Goal: Task Accomplishment & Management: Complete application form

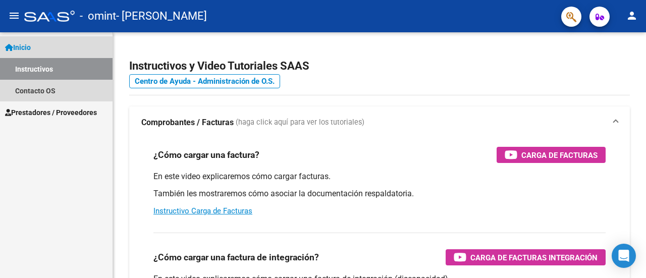
click at [31, 46] on span "Inicio" at bounding box center [18, 47] width 26 height 11
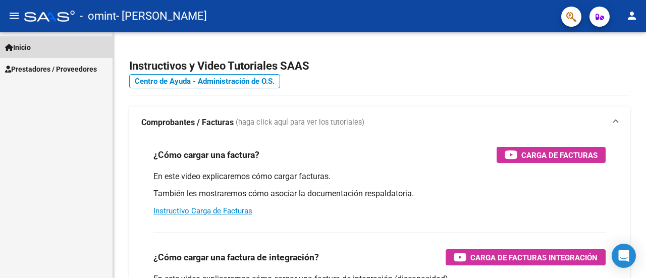
click at [31, 46] on span "Inicio" at bounding box center [18, 47] width 26 height 11
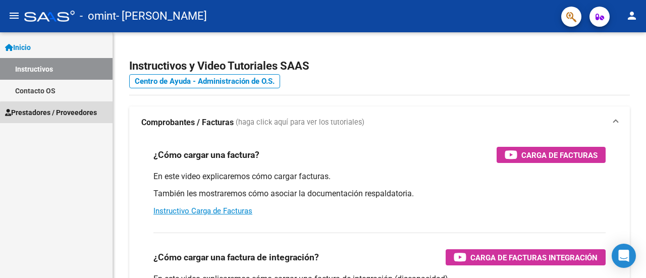
click at [67, 117] on span "Prestadores / Proveedores" at bounding box center [51, 112] width 92 height 11
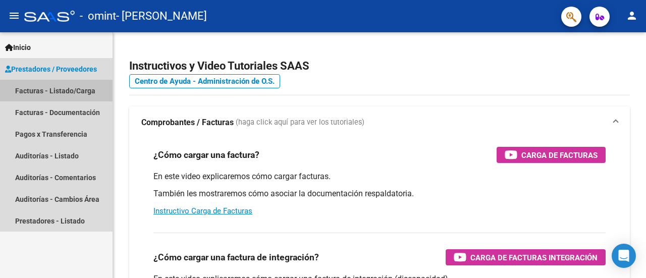
click at [51, 92] on link "Facturas - Listado/Carga" at bounding box center [56, 91] width 112 height 22
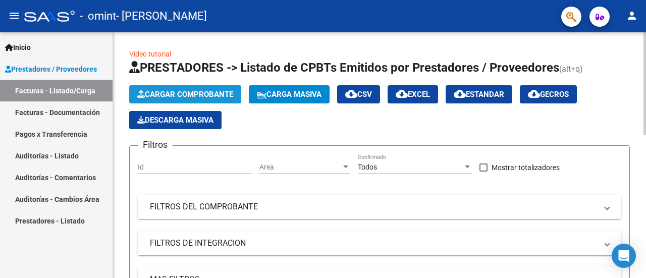
click at [196, 86] on button "Cargar Comprobante" at bounding box center [185, 94] width 112 height 18
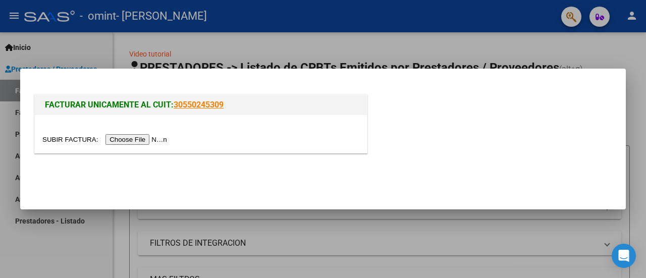
click at [150, 145] on div at bounding box center [201, 134] width 332 height 38
click at [146, 138] on input "file" at bounding box center [106, 139] width 128 height 11
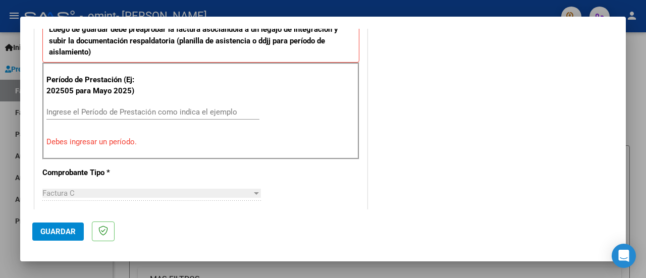
scroll to position [292, 0]
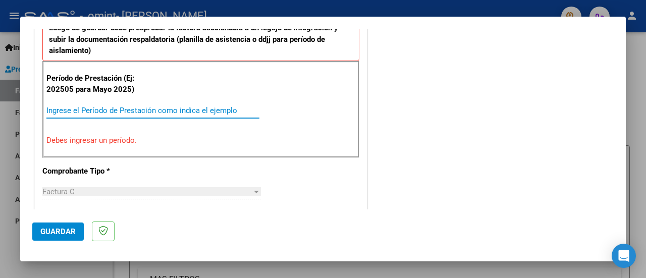
click at [124, 106] on input "Ingrese el Período de Prestación como indica el ejemplo" at bounding box center [152, 110] width 213 height 9
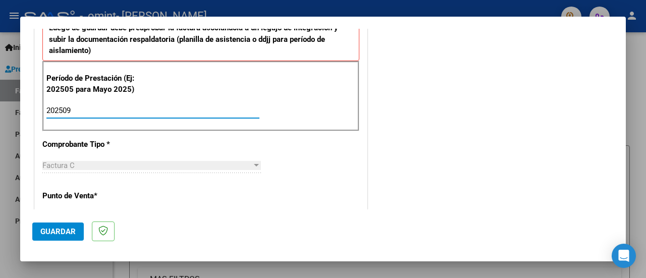
type input "202509"
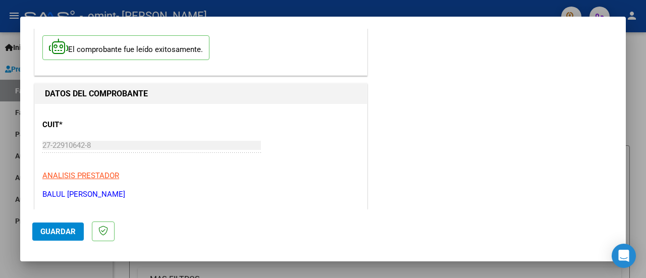
scroll to position [0, 0]
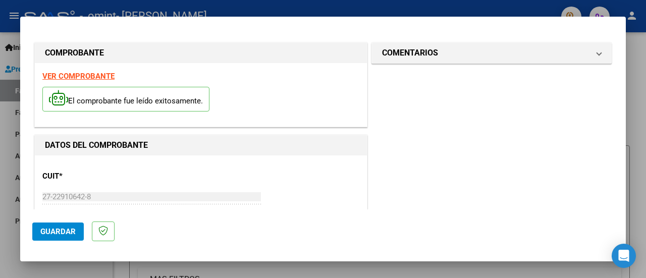
click at [66, 227] on span "Guardar" at bounding box center [57, 231] width 35 height 9
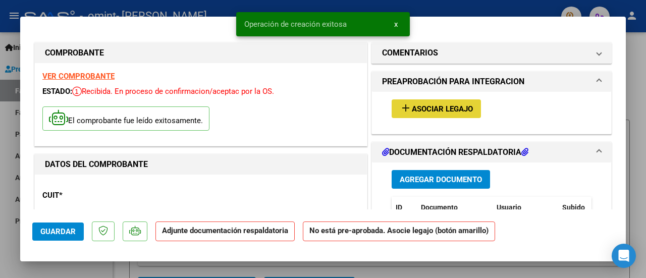
click at [463, 105] on span "Asociar Legajo" at bounding box center [442, 108] width 61 height 9
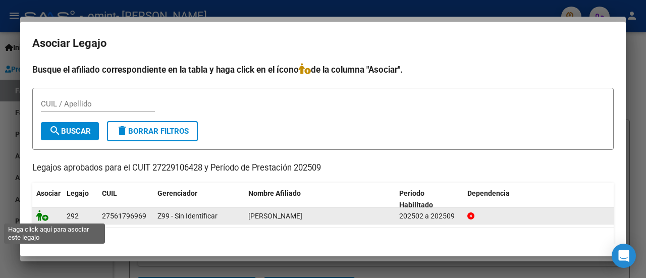
click at [44, 217] on icon at bounding box center [42, 215] width 12 height 11
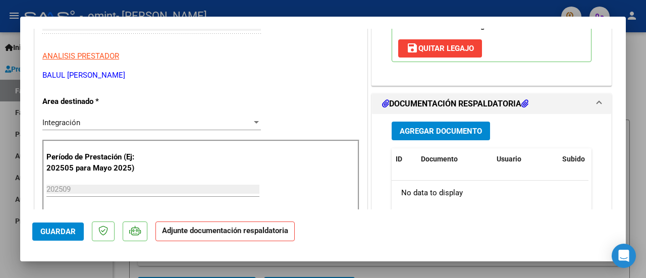
scroll to position [191, 0]
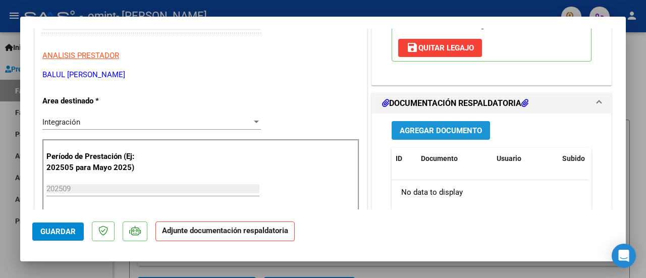
click at [455, 129] on span "Agregar Documento" at bounding box center [440, 130] width 82 height 9
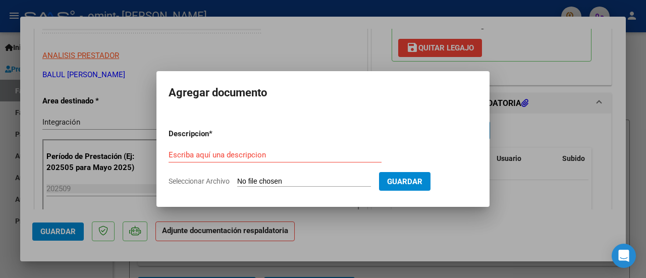
click at [218, 179] on span "Seleccionar Archivo" at bounding box center [198, 181] width 61 height 8
click at [237, 179] on input "Seleccionar Archivo" at bounding box center [304, 182] width 134 height 10
type input "C:\fakepath\Planilla.Gimenez.septiembre.pdf"
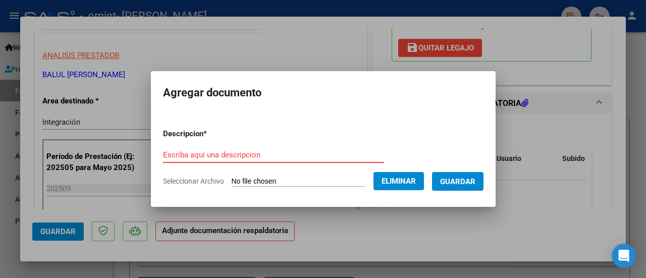
click at [223, 152] on input "Escriba aquí una descripcion" at bounding box center [273, 154] width 221 height 9
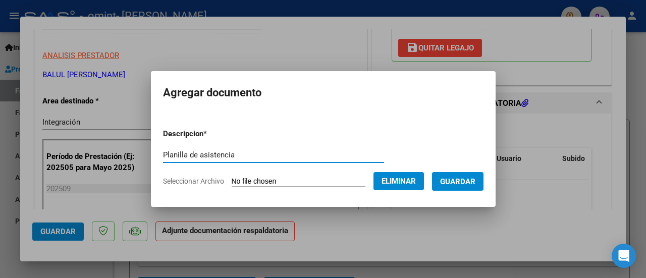
type input "Planilla de asistencia"
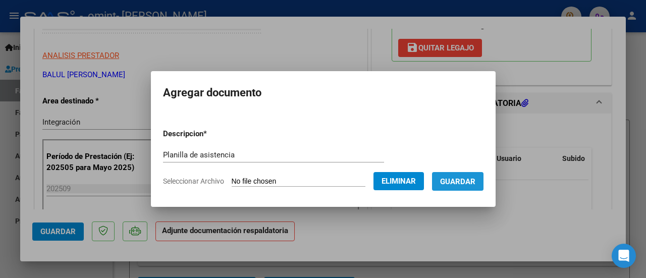
click at [473, 180] on span "Guardar" at bounding box center [457, 181] width 35 height 9
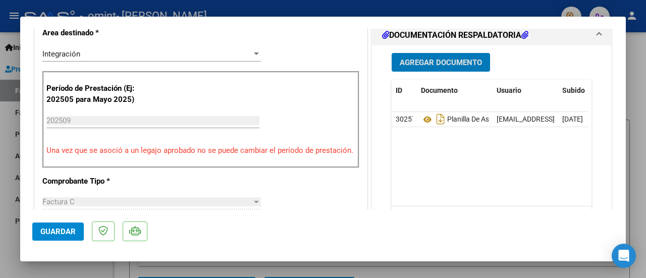
scroll to position [259, 0]
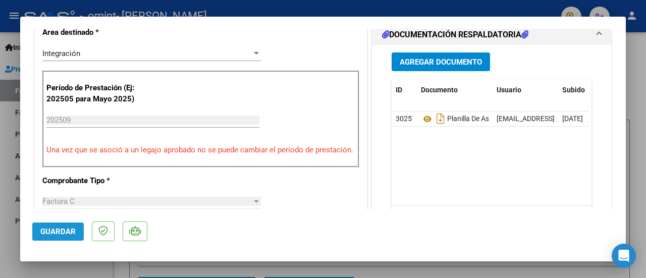
click at [59, 233] on span "Guardar" at bounding box center [57, 231] width 35 height 9
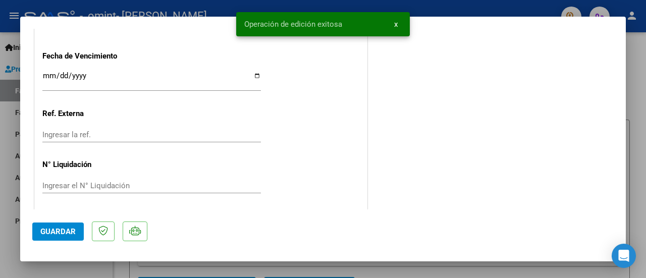
scroll to position [731, 0]
click at [632, 105] on div at bounding box center [323, 139] width 646 height 278
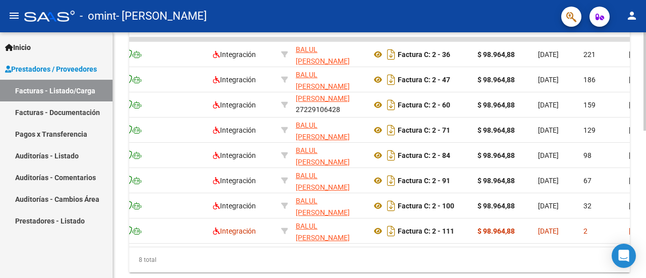
scroll to position [0, 0]
